Goal: Transaction & Acquisition: Obtain resource

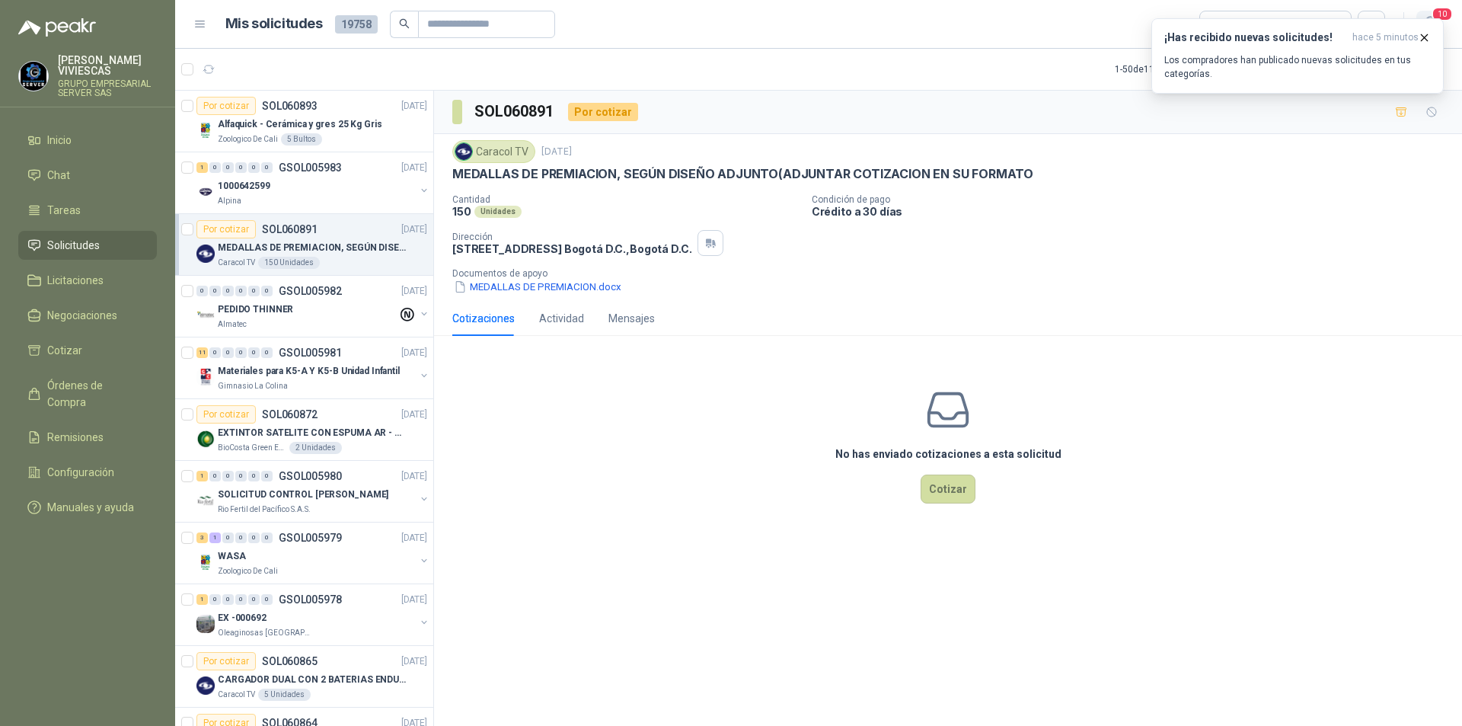
click at [1445, 15] on span "10" at bounding box center [1441, 14] width 21 height 14
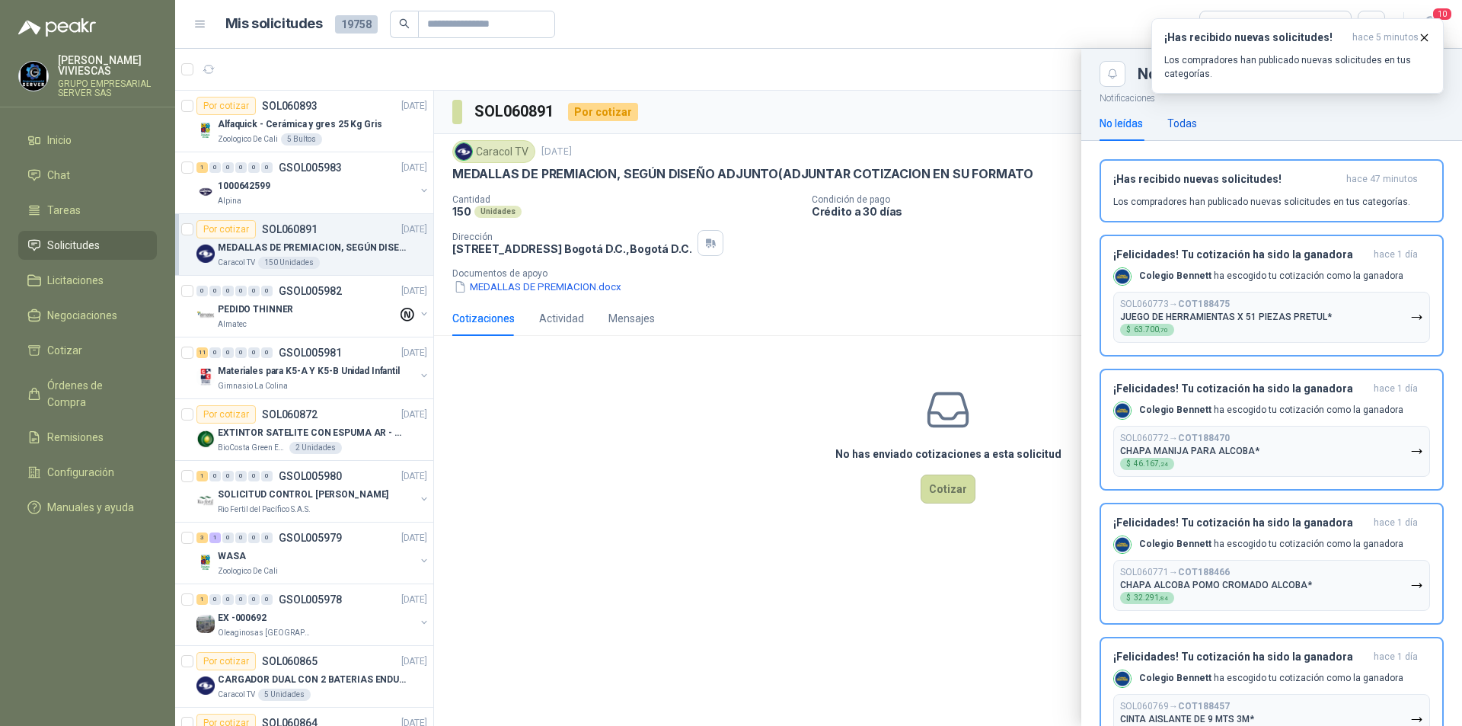
click at [1188, 120] on div "Todas" at bounding box center [1182, 123] width 30 height 17
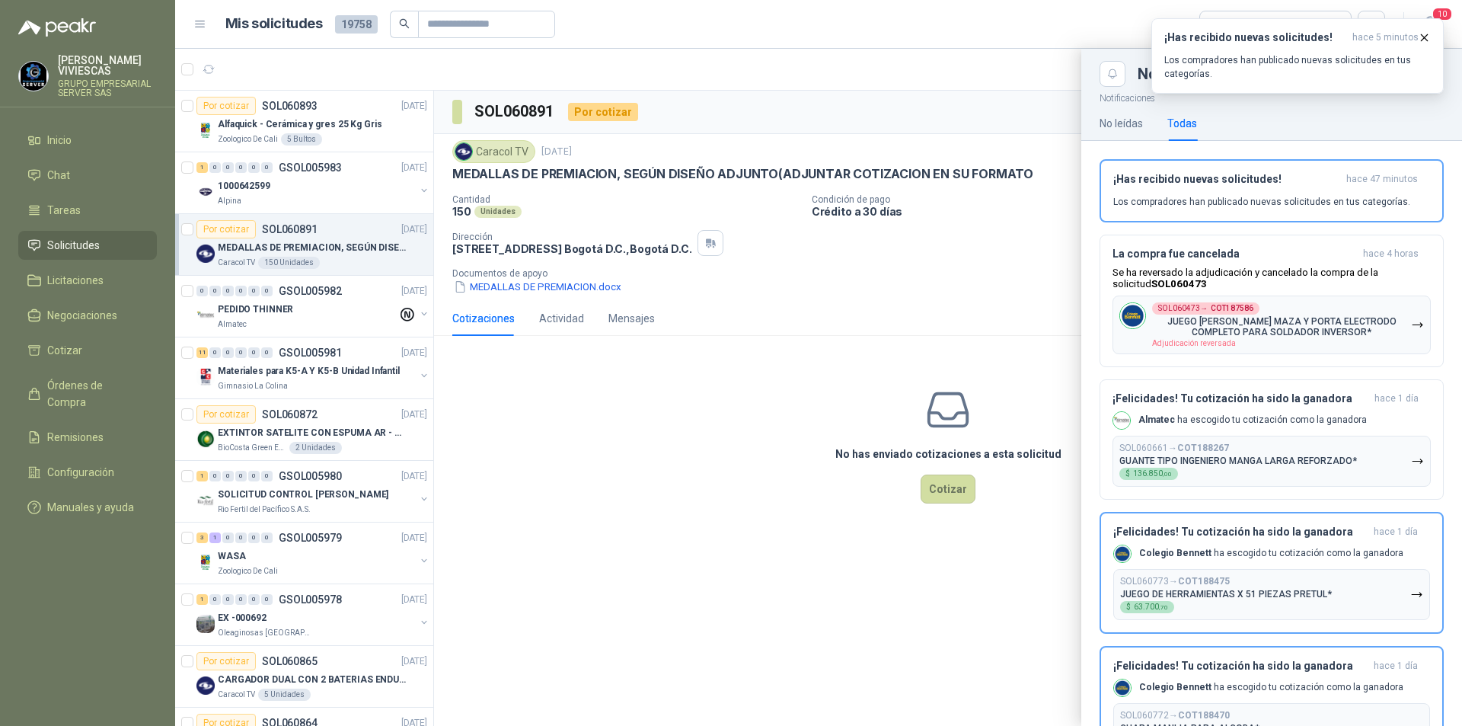
click at [983, 298] on div at bounding box center [818, 387] width 1287 height 677
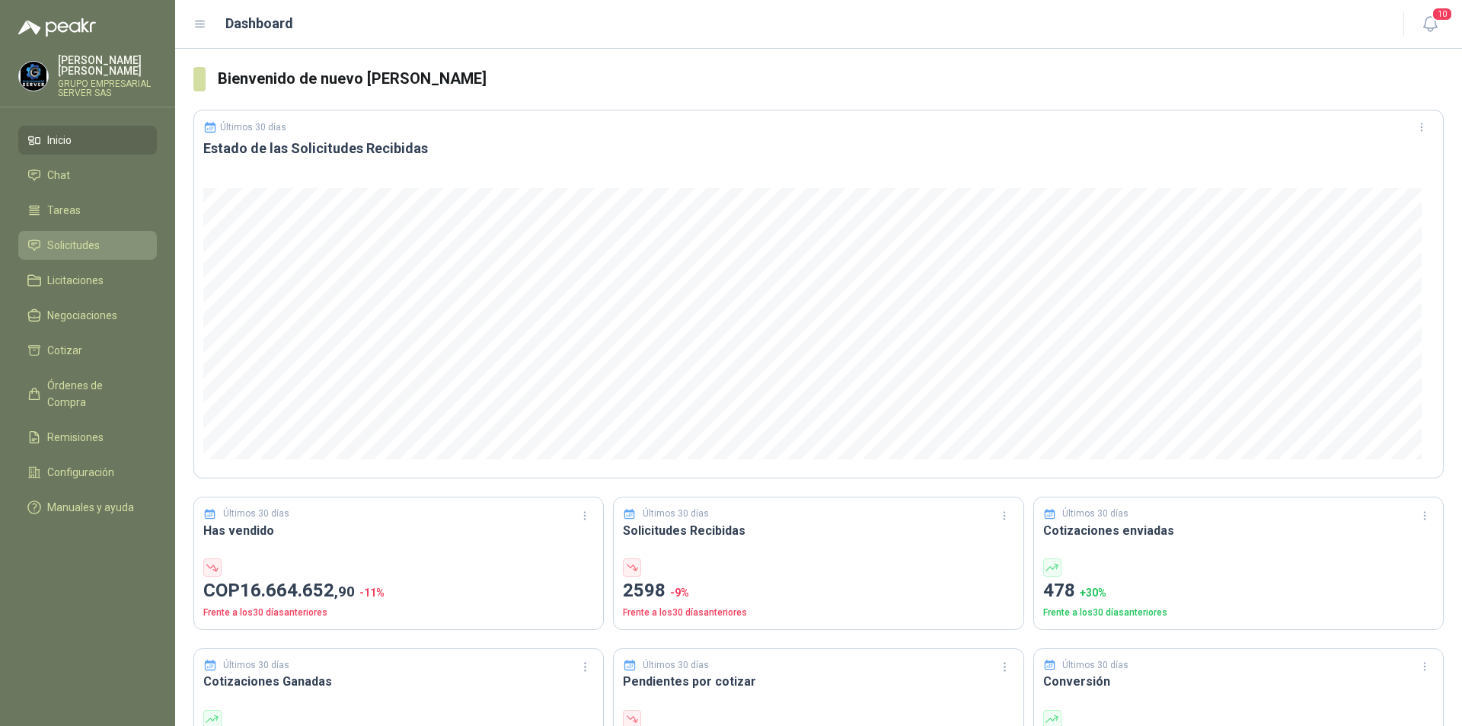
click at [67, 247] on span "Solicitudes" at bounding box center [73, 245] width 53 height 17
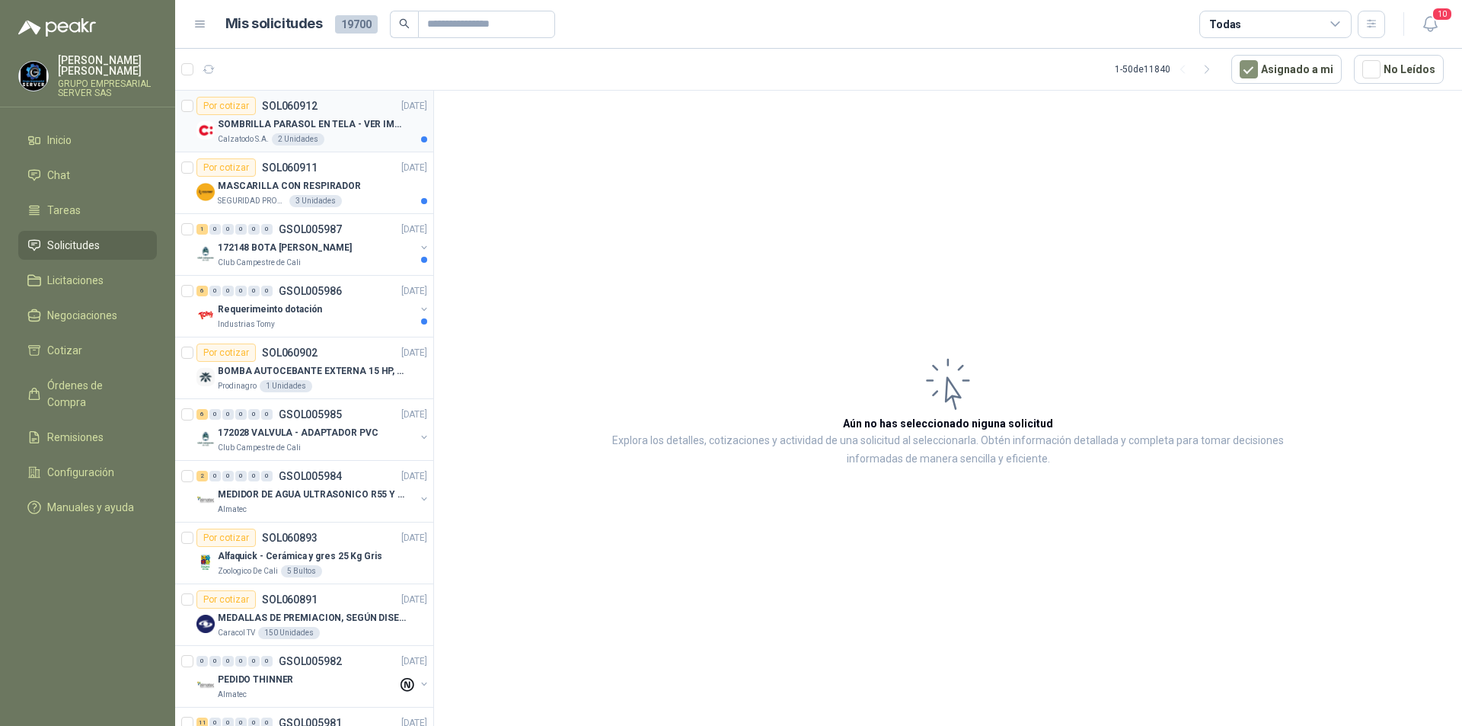
click at [265, 121] on p "SOMBRILLA PARASOL EN TELA - VER IMAGEN ADJUNTA" at bounding box center [313, 124] width 190 height 14
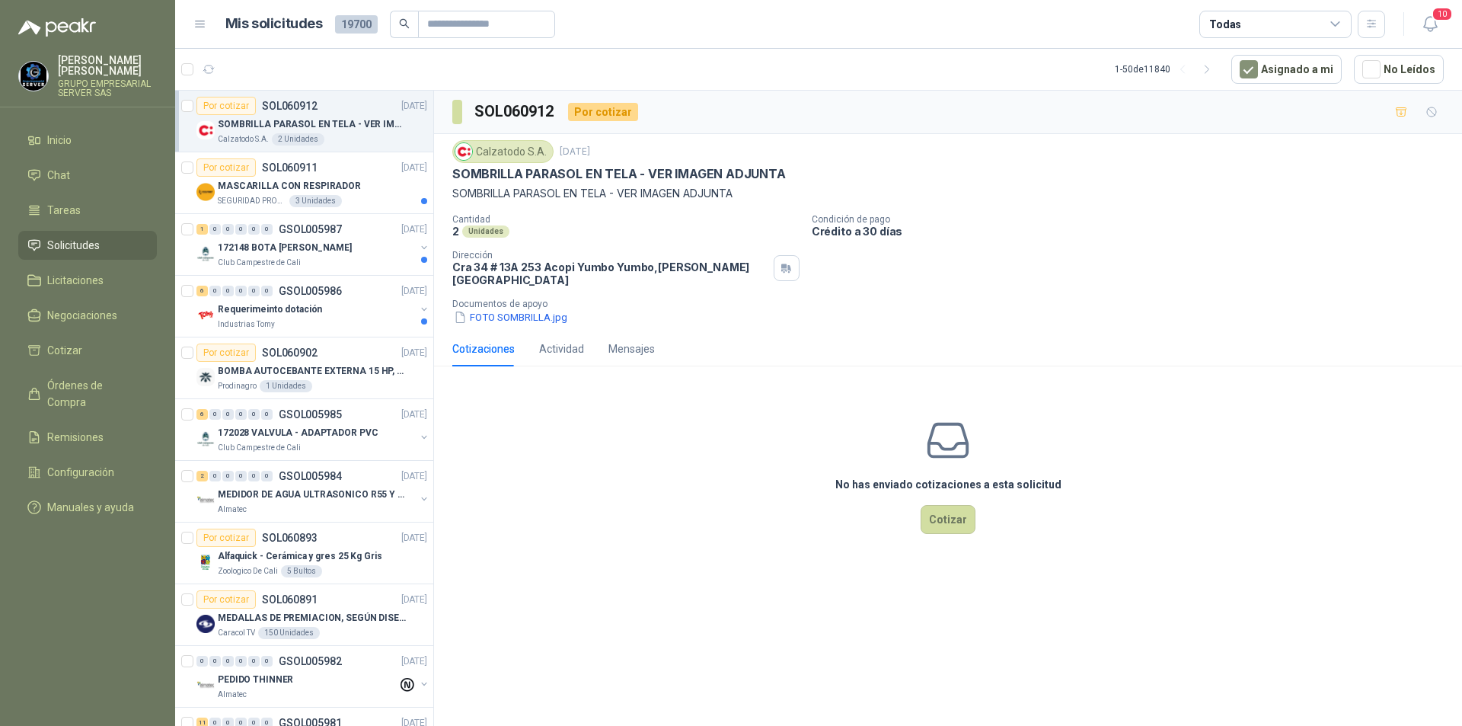
click at [522, 315] on div "Calzatodo S.A. 15 oct, 2025 SOMBRILLA PARASOL EN TELA - VER IMAGEN ADJUNTA SOMB…" at bounding box center [948, 232] width 1028 height 197
click at [528, 311] on button "FOTO SOMBRILLA.jpg" at bounding box center [510, 317] width 116 height 16
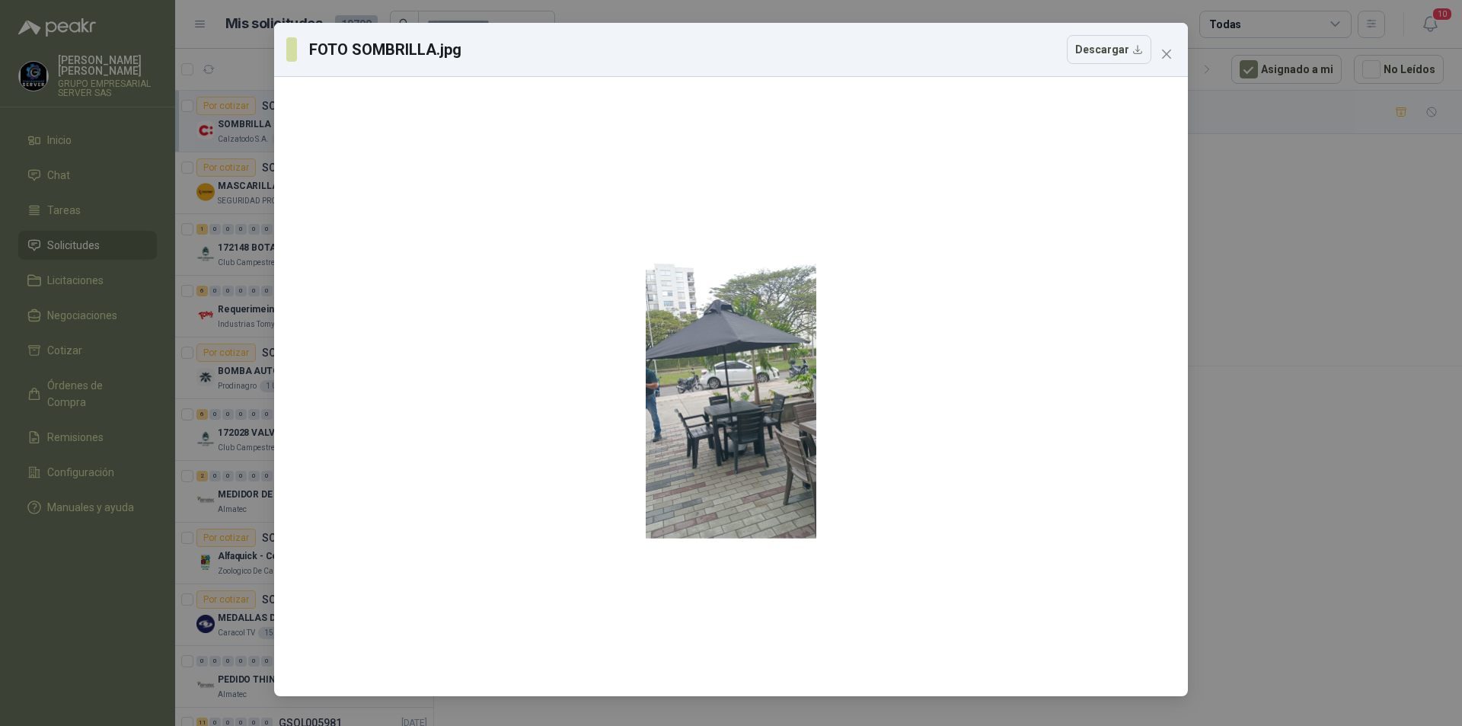
click at [1255, 437] on div "FOTO SOMBRILLA.jpg Descargar" at bounding box center [731, 363] width 1462 height 726
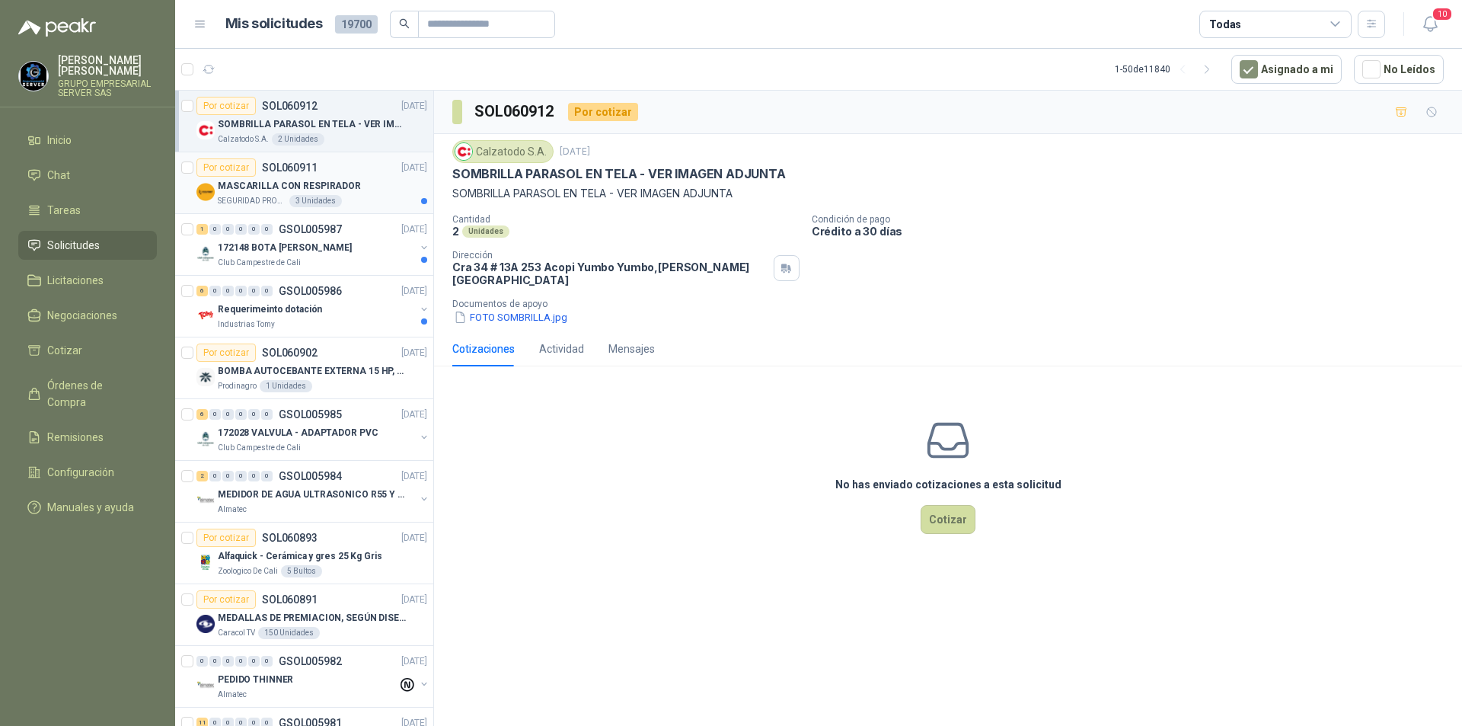
click at [267, 199] on p "SEGURIDAD PROVISER LTDA" at bounding box center [252, 201] width 69 height 12
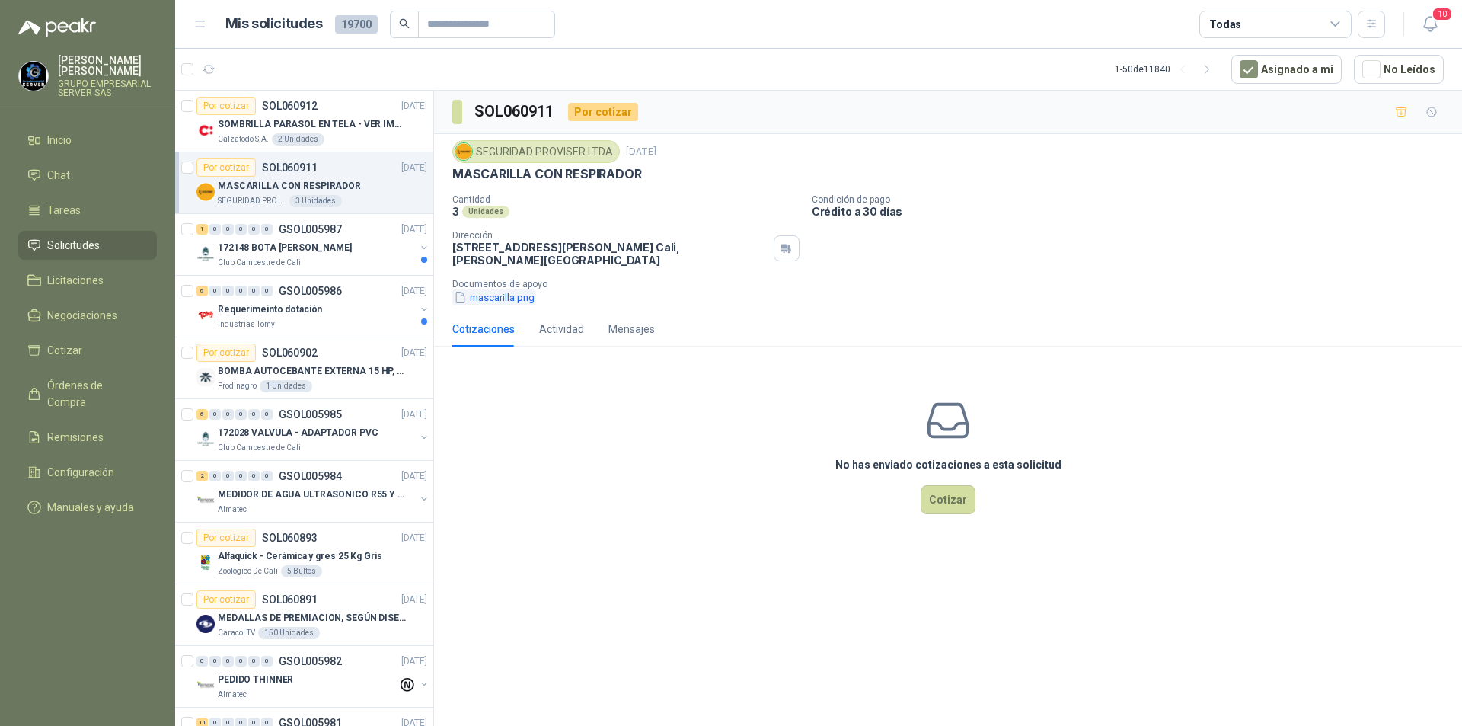
click at [496, 291] on button "mascarilla.png" at bounding box center [494, 297] width 84 height 16
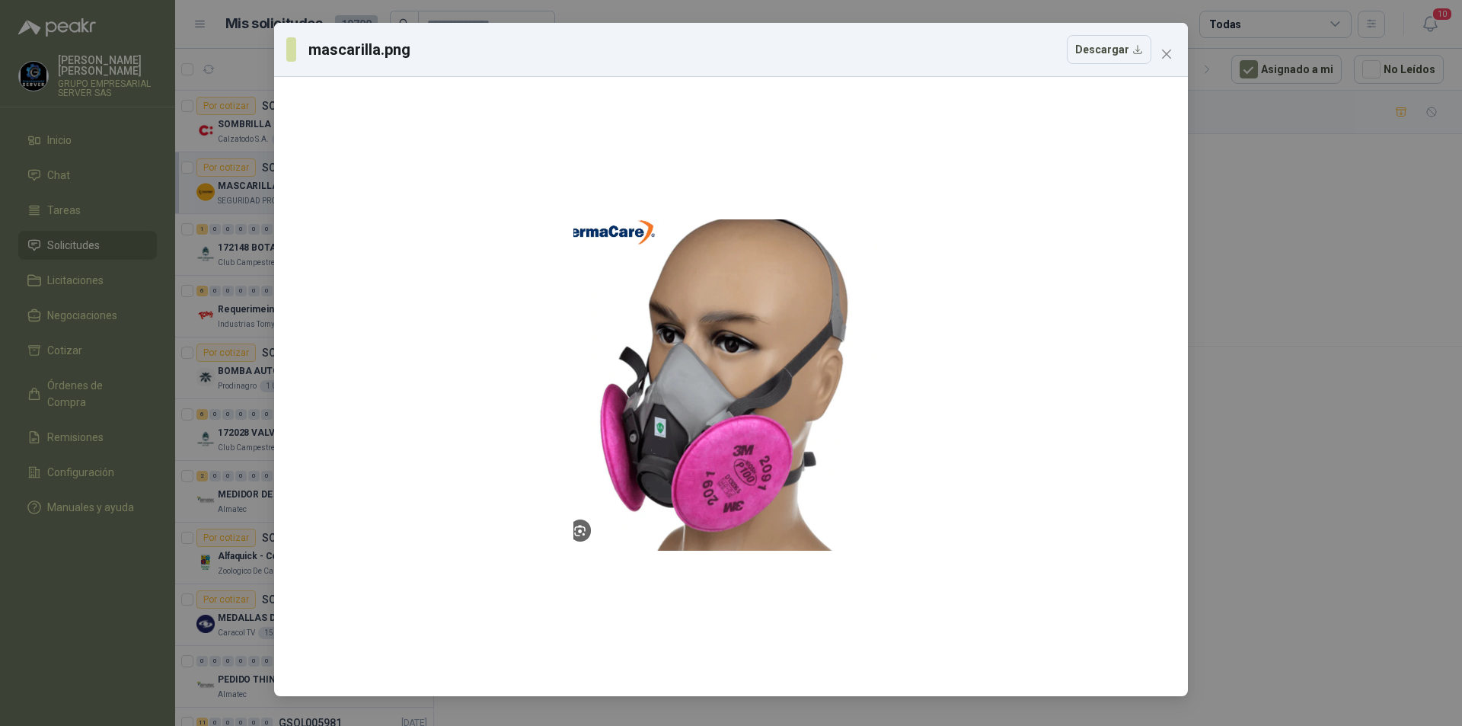
click at [1329, 509] on div "mascarilla.png Descargar" at bounding box center [731, 363] width 1462 height 726
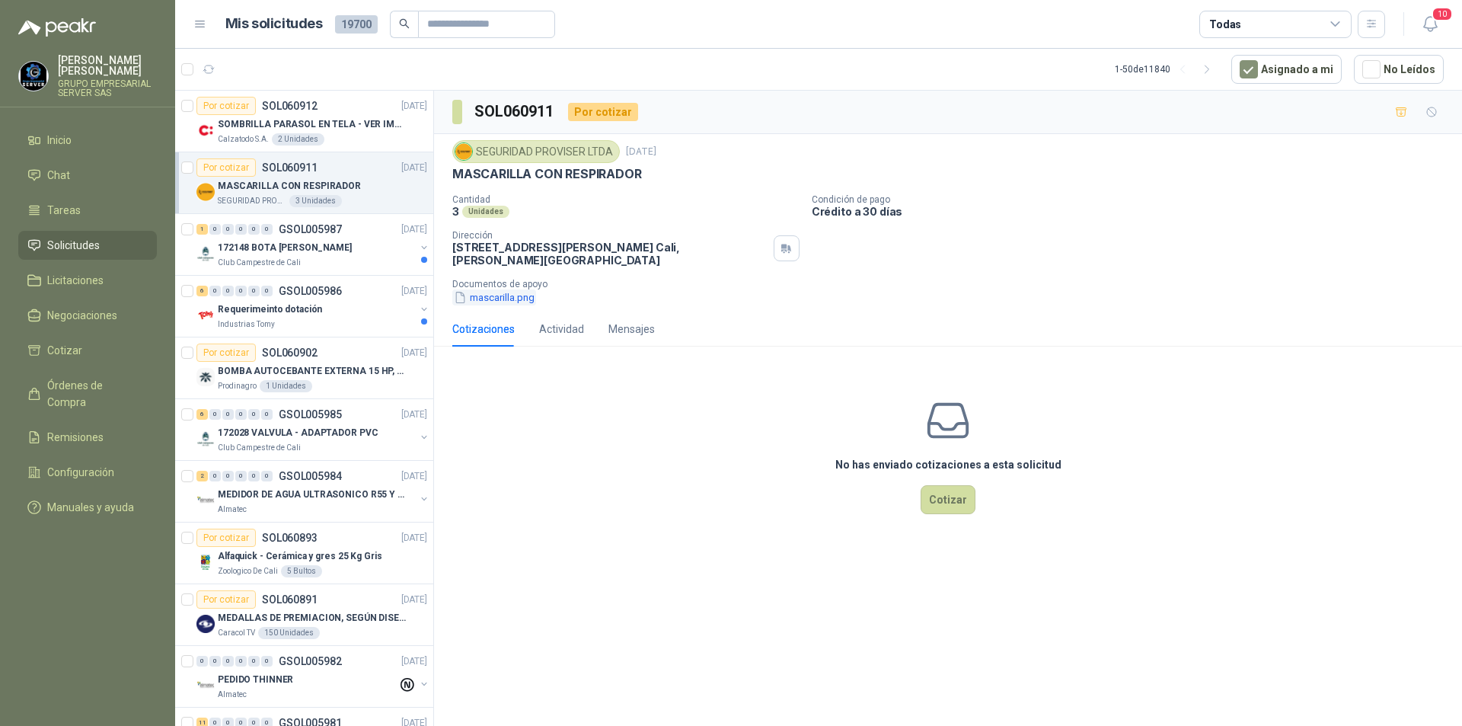
click at [484, 304] on button "mascarilla.png" at bounding box center [494, 297] width 84 height 16
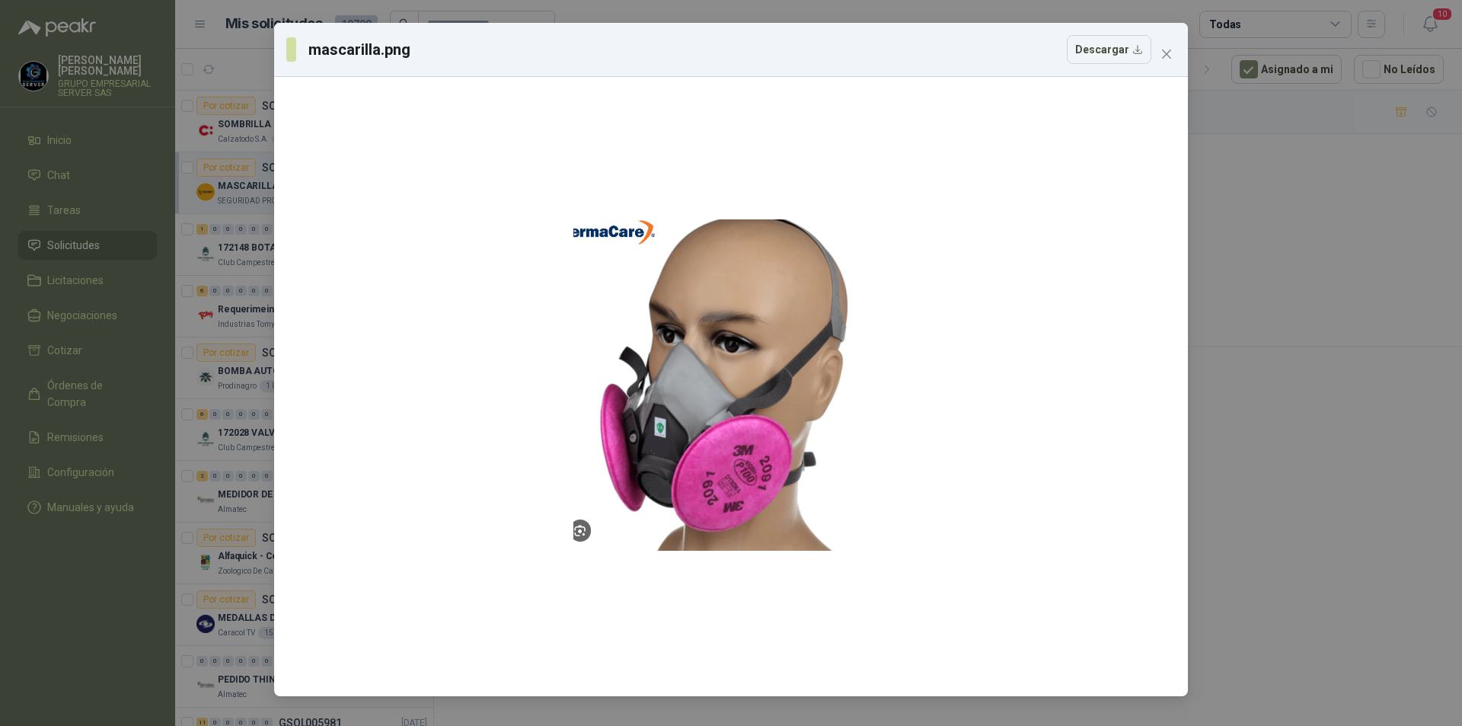
click at [1298, 530] on div "mascarilla.png Descargar" at bounding box center [731, 363] width 1462 height 726
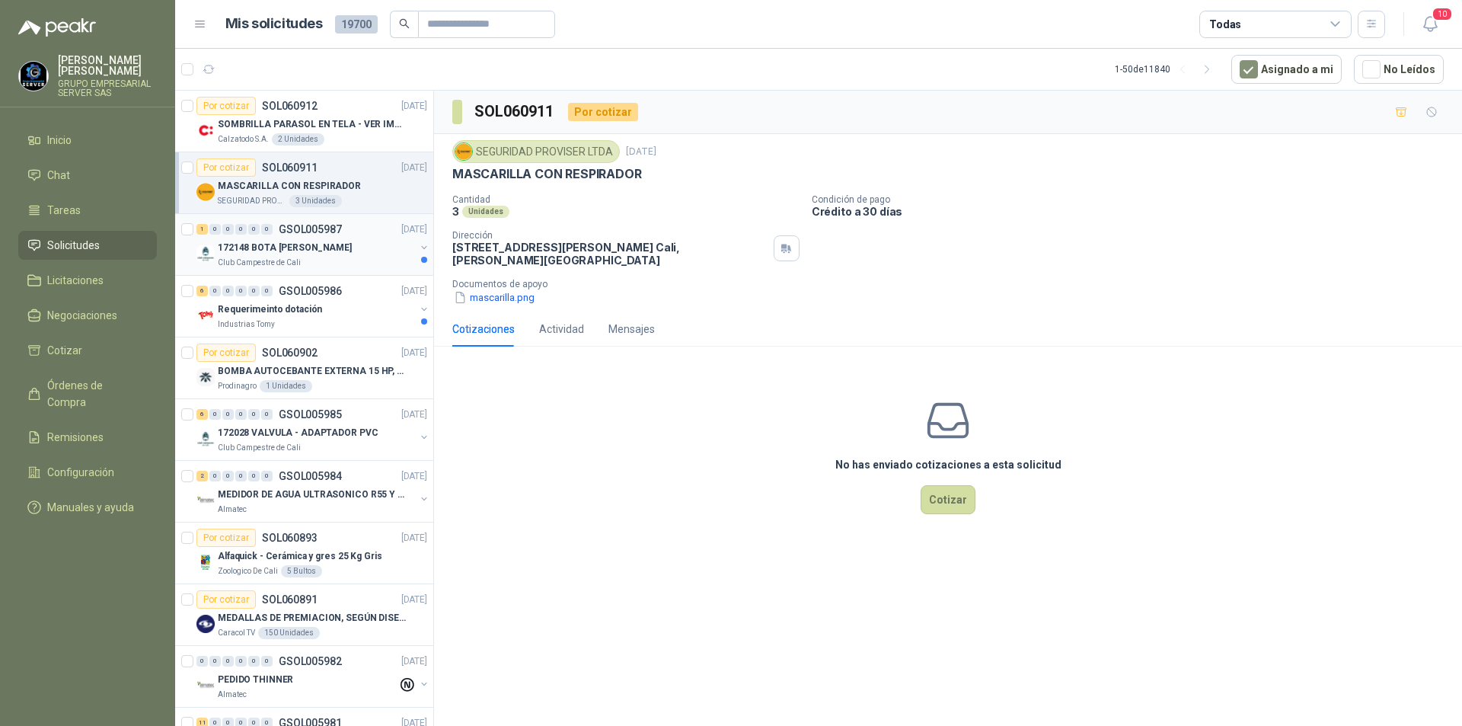
click at [249, 246] on p "172148 BOTA VENUS LLANERA" at bounding box center [285, 248] width 134 height 14
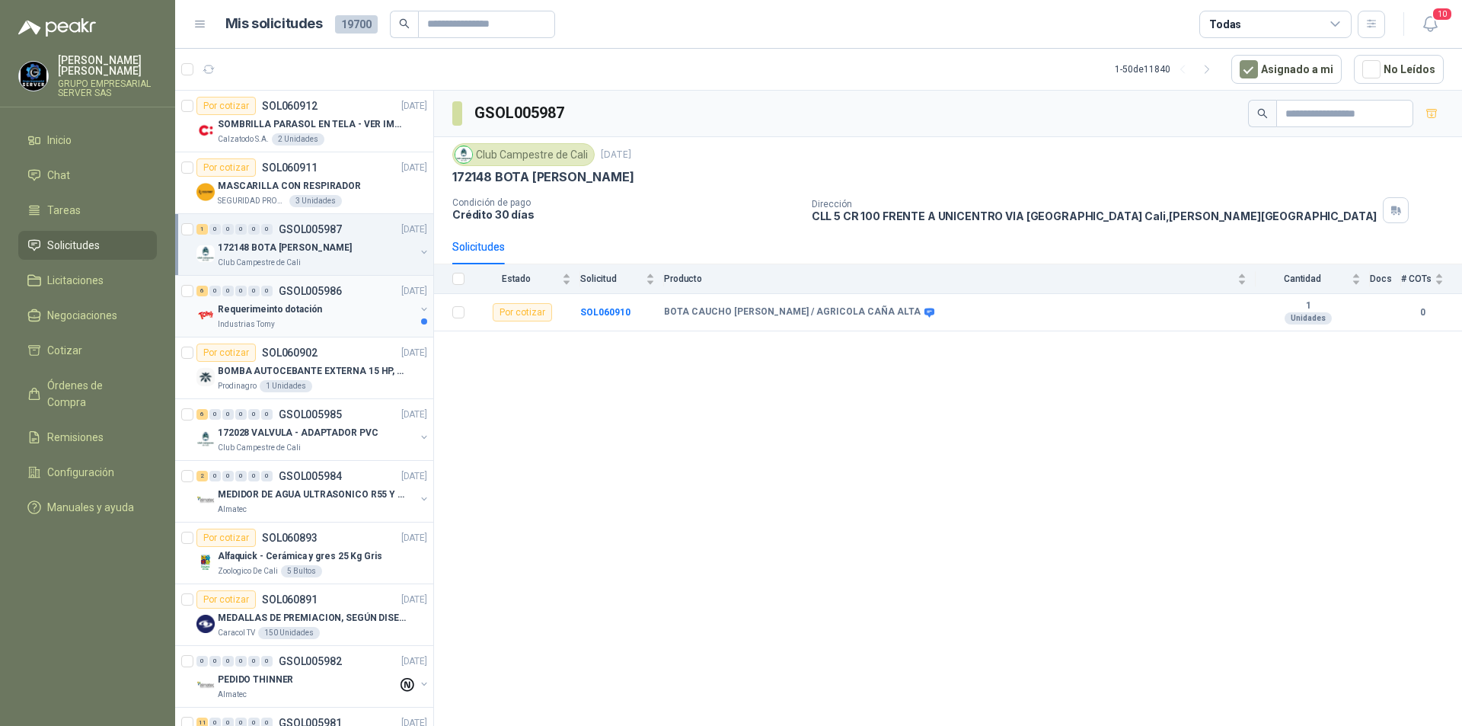
click at [253, 309] on p "Requerimeinto dotación" at bounding box center [270, 309] width 104 height 14
